Goal: Task Accomplishment & Management: Manage account settings

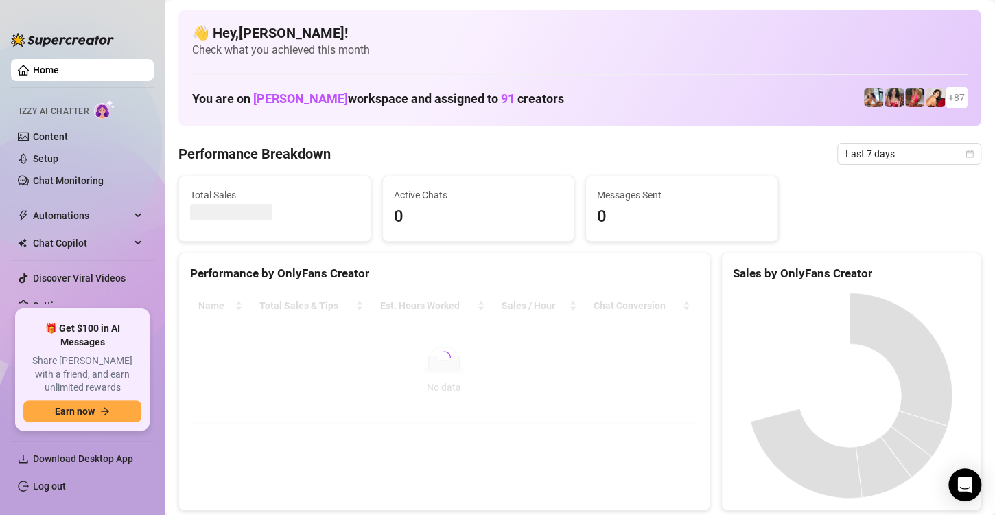
click at [952, 224] on div "Total Sales Active Chats 0 Messages Sent 0" at bounding box center [580, 209] width 814 height 66
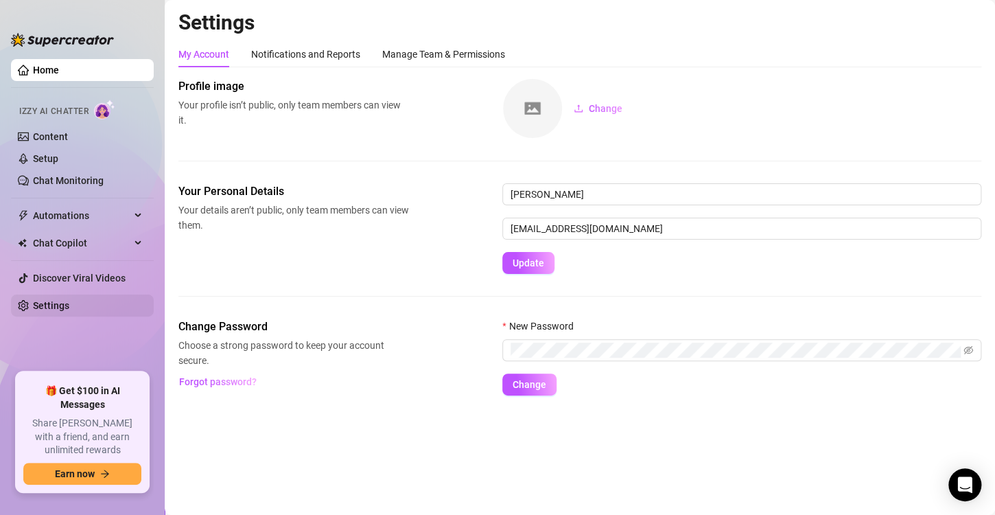
click at [62, 307] on link "Settings" at bounding box center [51, 305] width 36 height 11
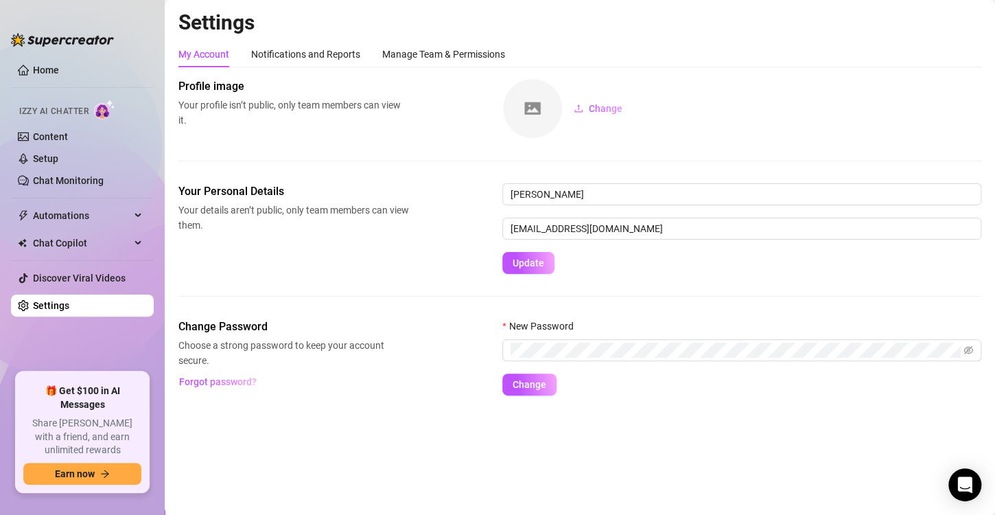
click at [69, 305] on link "Settings" at bounding box center [51, 305] width 36 height 11
click at [47, 134] on link "Content" at bounding box center [50, 136] width 35 height 11
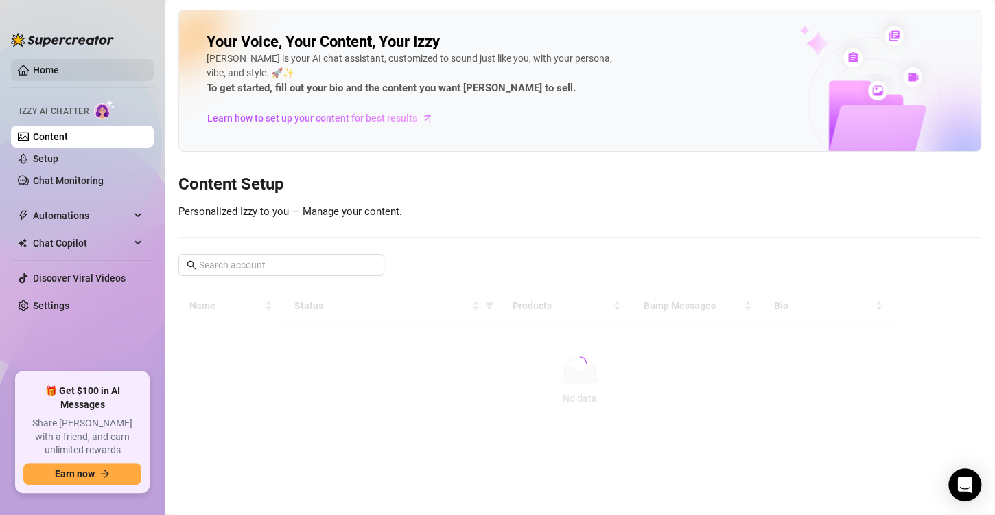
click at [59, 71] on link "Home" at bounding box center [46, 70] width 26 height 11
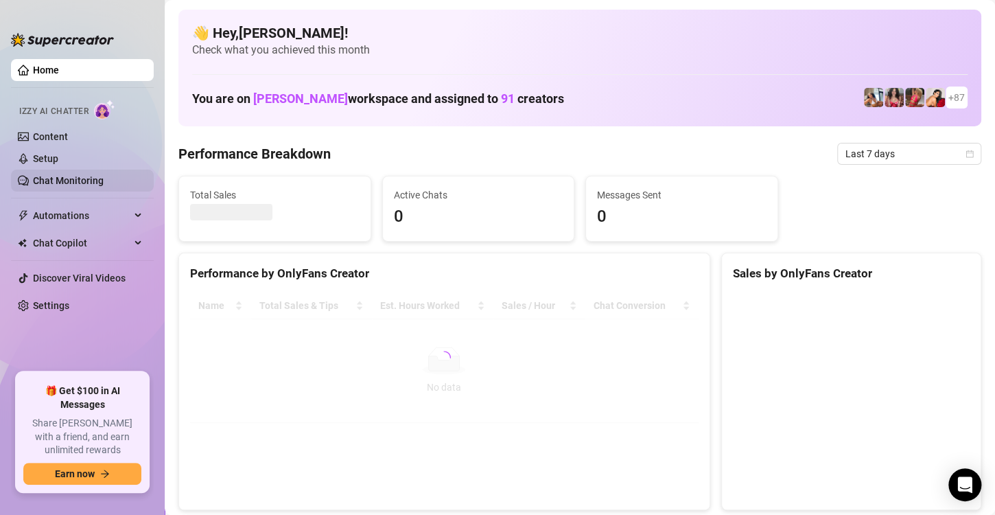
click at [68, 175] on link "Chat Monitoring" at bounding box center [68, 180] width 71 height 11
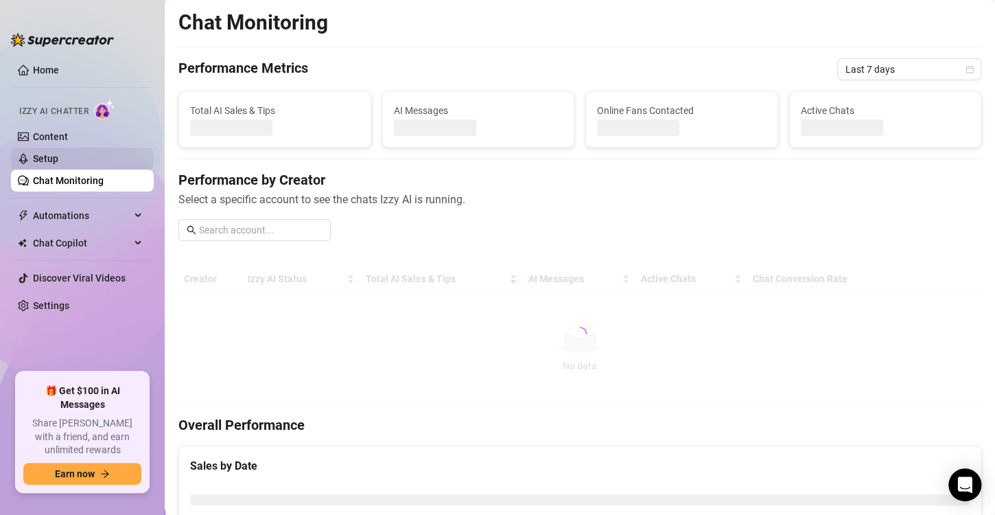
click at [58, 161] on link "Setup" at bounding box center [45, 158] width 25 height 11
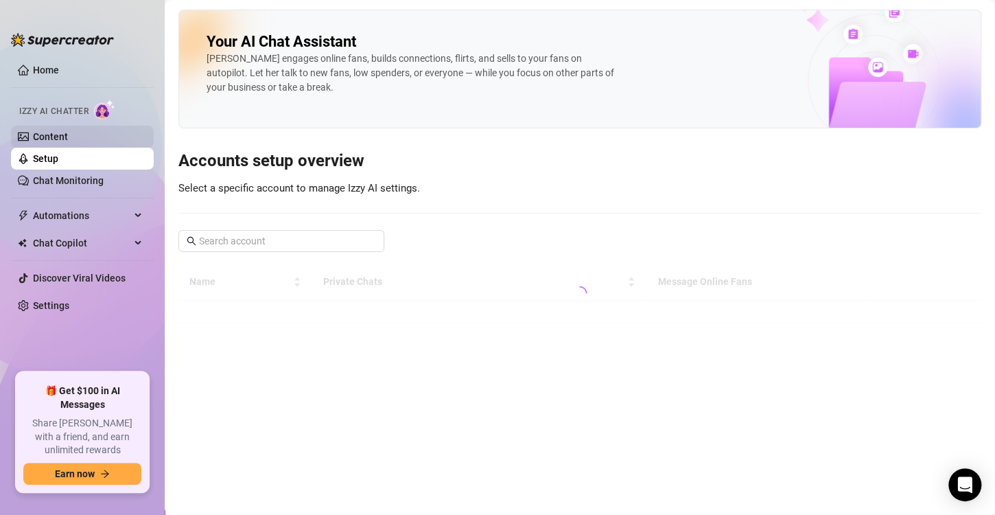
click at [68, 134] on link "Content" at bounding box center [50, 136] width 35 height 11
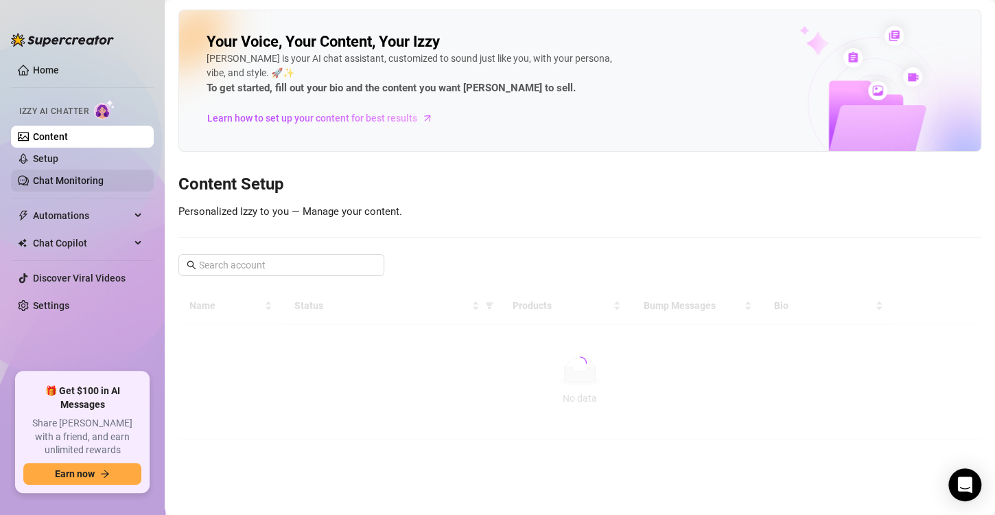
click at [56, 175] on link "Chat Monitoring" at bounding box center [68, 180] width 71 height 11
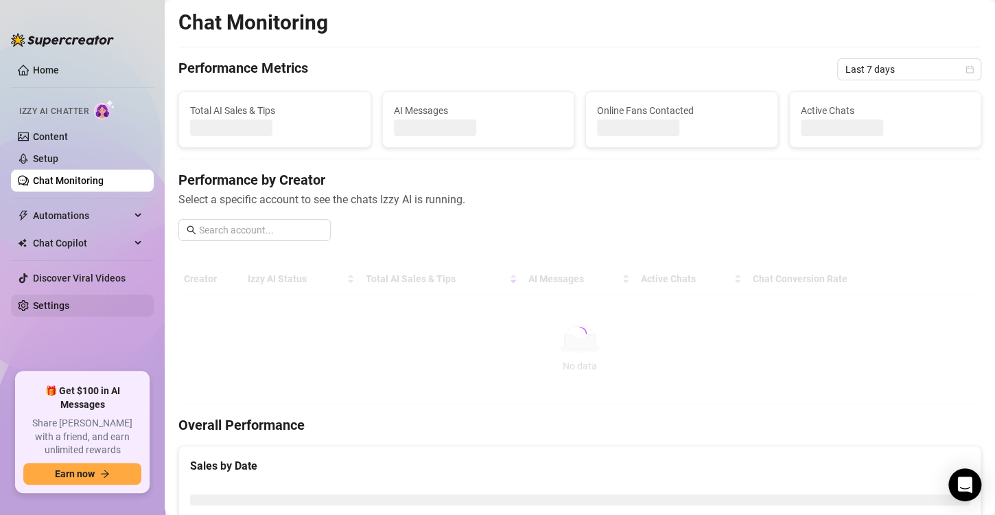
click at [69, 300] on link "Settings" at bounding box center [51, 305] width 36 height 11
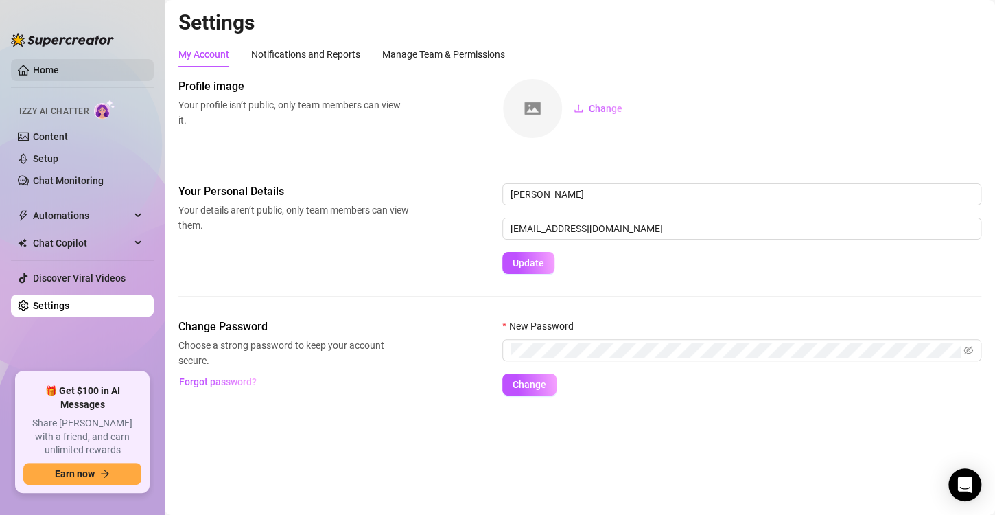
click at [59, 65] on link "Home" at bounding box center [46, 70] width 26 height 11
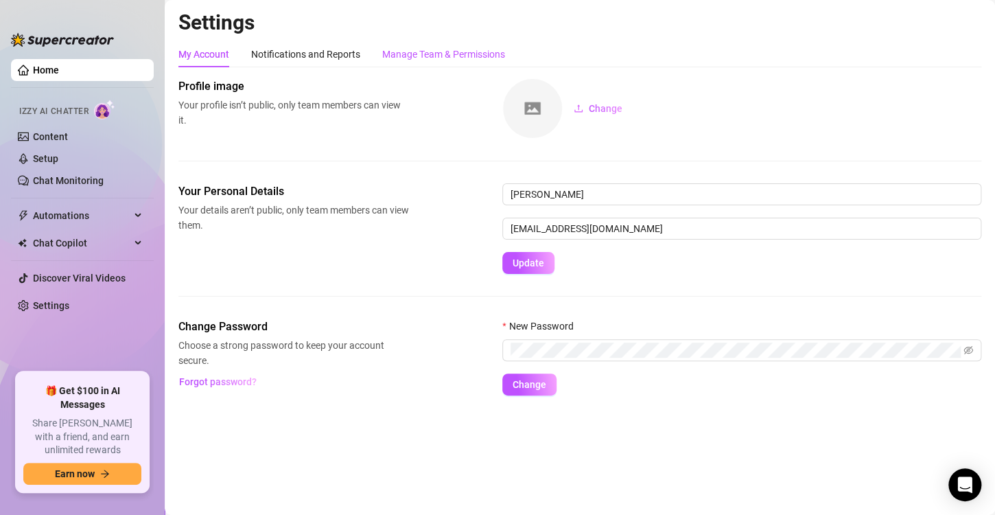
click at [438, 53] on div "Manage Team & Permissions" at bounding box center [443, 54] width 123 height 15
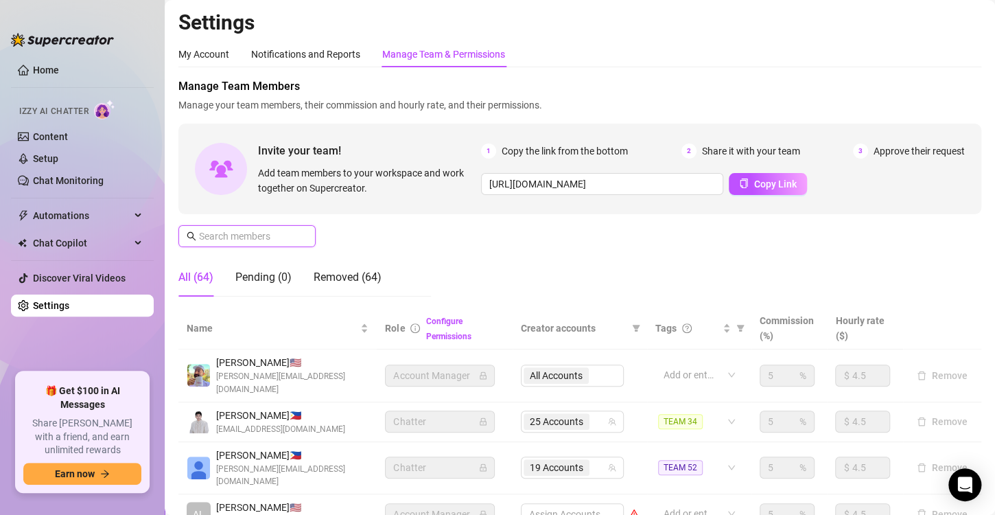
click at [208, 242] on input "text" at bounding box center [247, 236] width 97 height 15
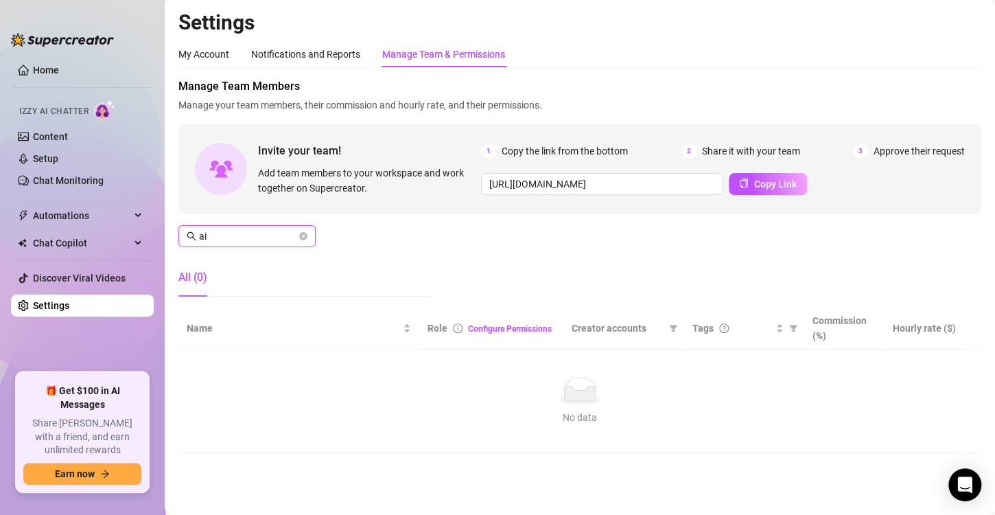
type input "a"
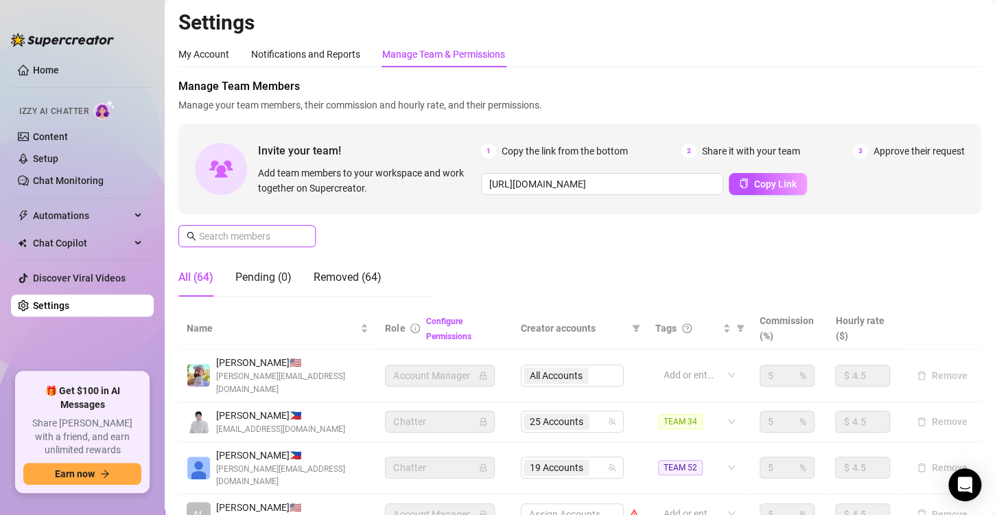
click at [282, 242] on input "text" at bounding box center [247, 236] width 97 height 15
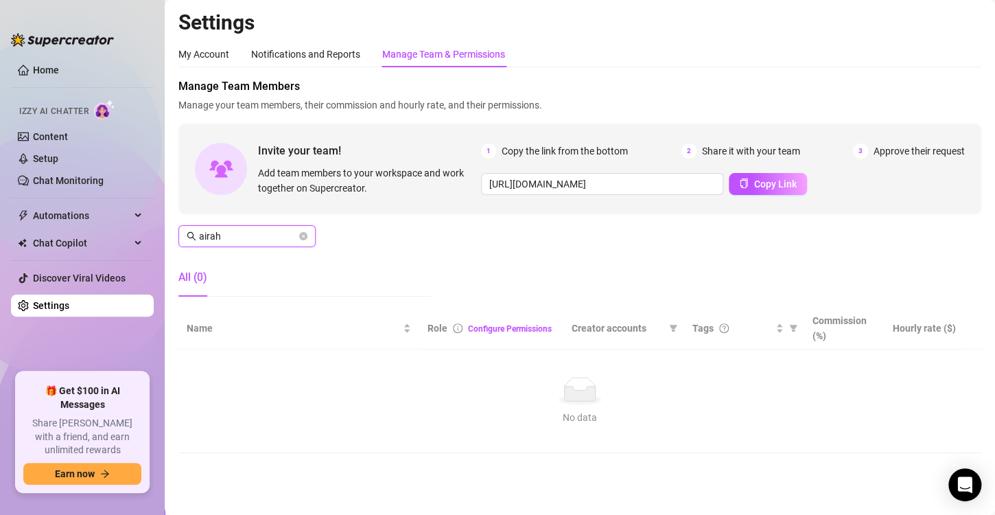
type input "airah"
click at [303, 235] on icon "close-circle" at bounding box center [303, 236] width 8 height 8
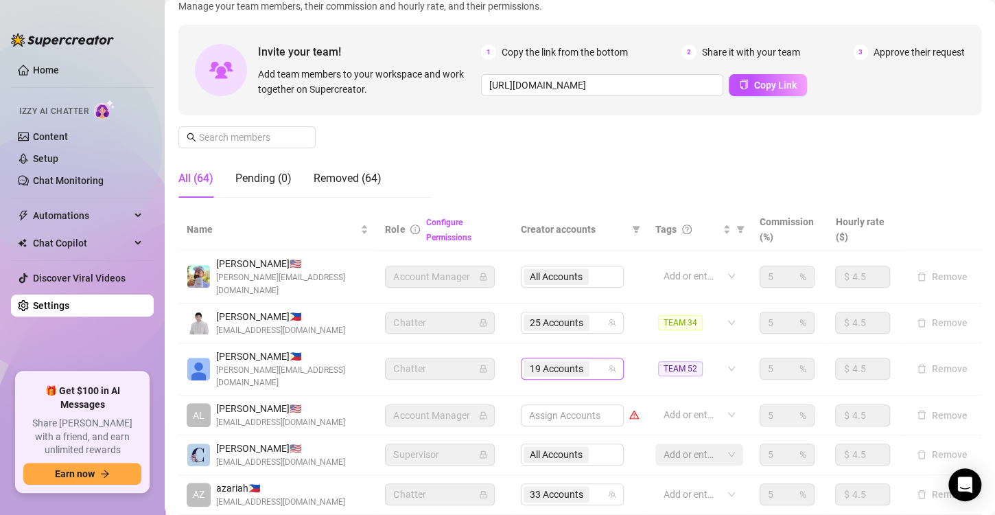
scroll to position [137, 0]
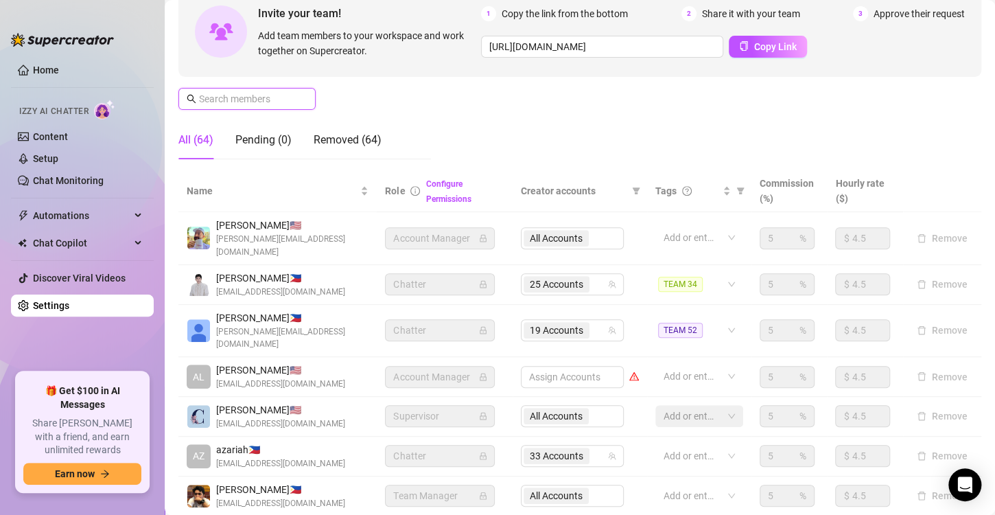
click at [249, 102] on input "text" at bounding box center [247, 98] width 97 height 15
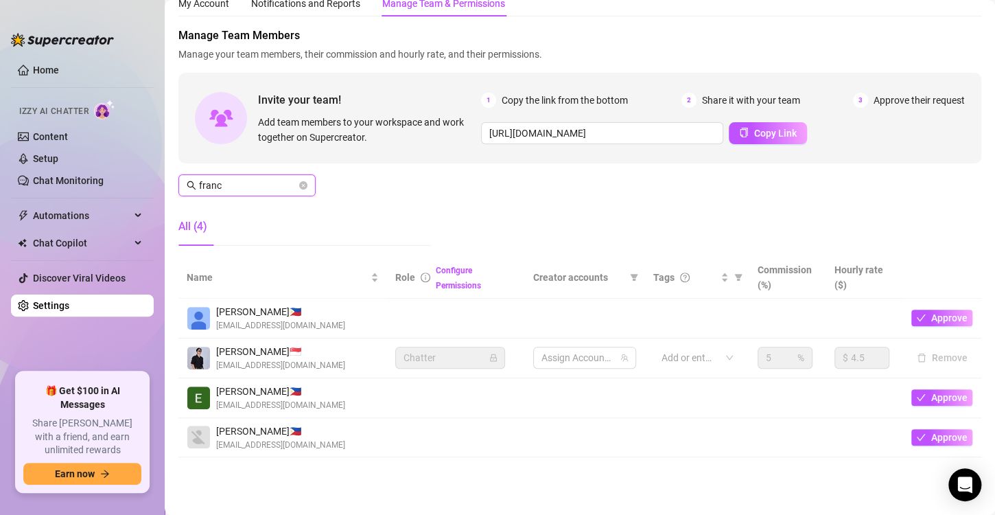
scroll to position [62, 0]
type input "franc"
click at [701, 348] on div at bounding box center [690, 357] width 68 height 19
click at [692, 348] on div at bounding box center [690, 357] width 68 height 19
click at [686, 420] on span "TEAM 51" at bounding box center [679, 418] width 45 height 15
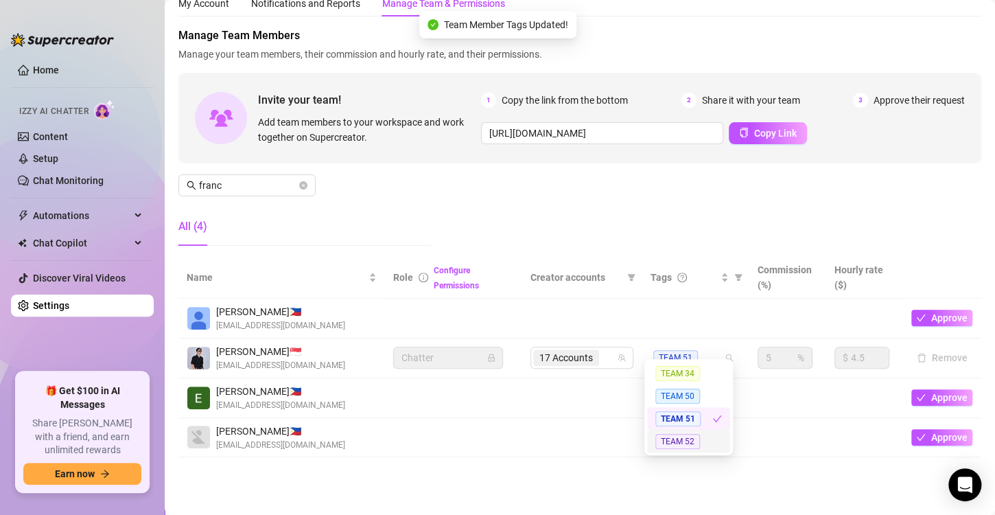
click at [797, 491] on main "Settings My Account Notifications and Reports Manage Team & Permissions Profile…" at bounding box center [580, 231] width 830 height 565
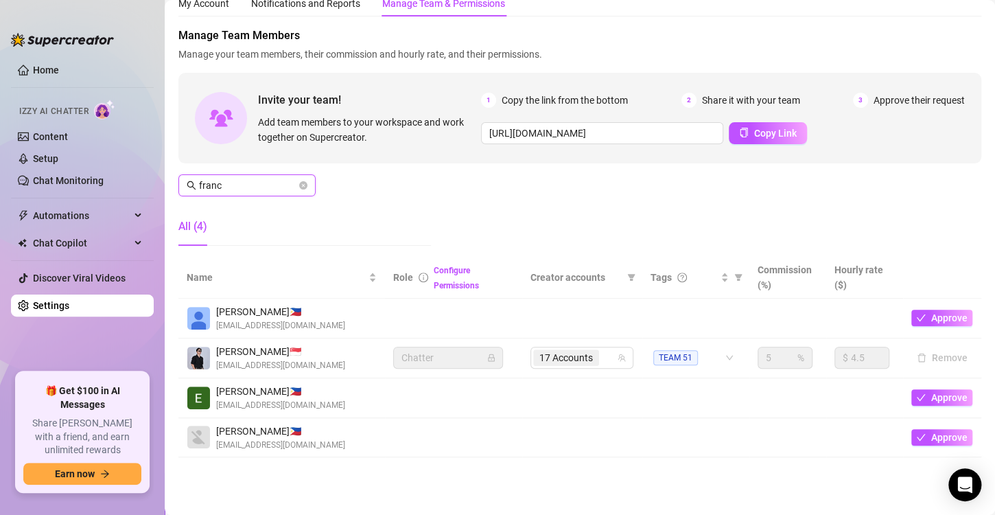
click at [296, 178] on input "franc" at bounding box center [247, 185] width 97 height 15
click at [303, 181] on icon "close-circle" at bounding box center [303, 185] width 8 height 8
